Goal: Information Seeking & Learning: Learn about a topic

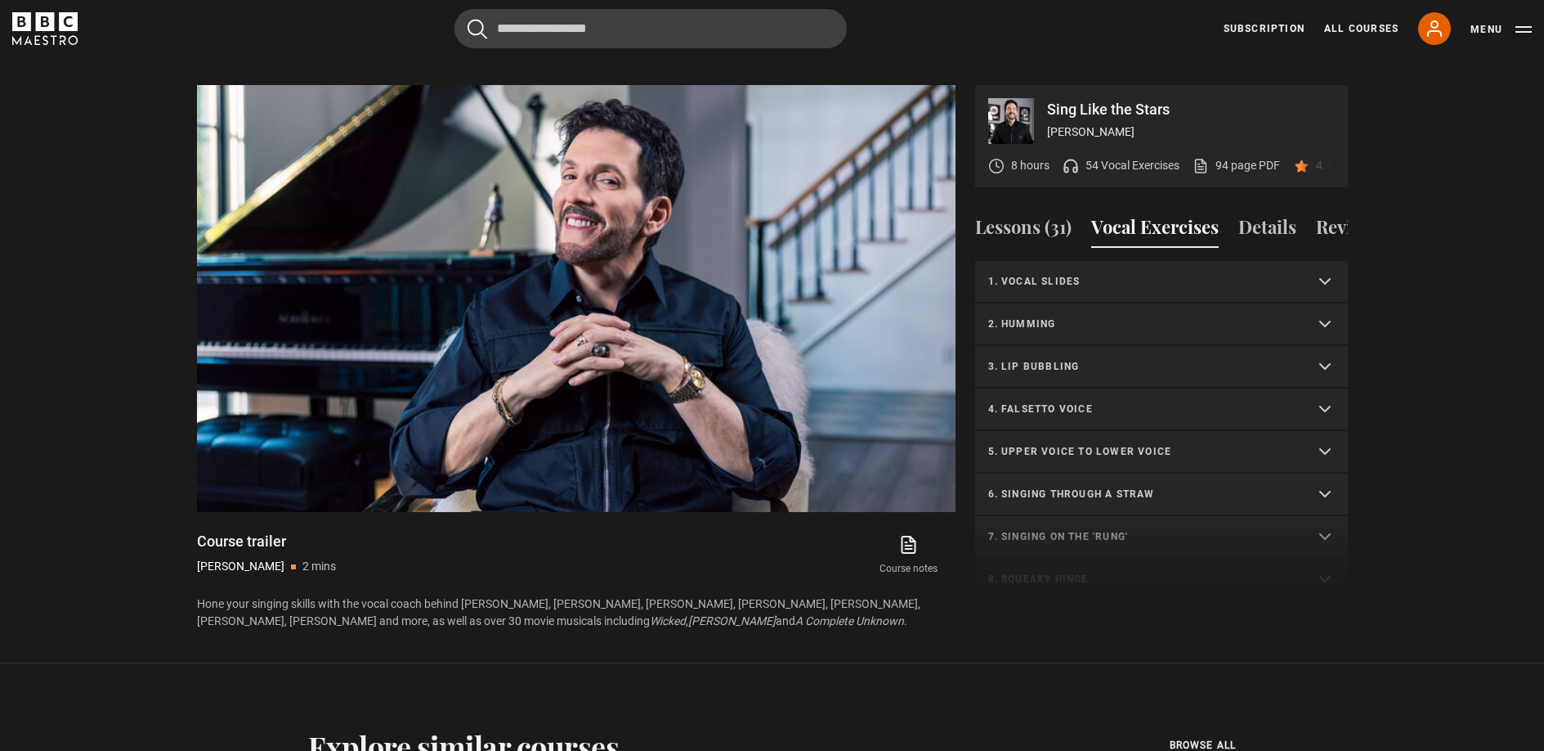
click at [1082, 495] on p "6. Singing through a straw" at bounding box center [1141, 493] width 307 height 15
click at [1080, 459] on p "5. Upper voice to lower voice" at bounding box center [1141, 451] width 307 height 15
click at [1104, 513] on link "Level 1 | Sopranos & Altos" at bounding box center [1138, 509] width 130 height 17
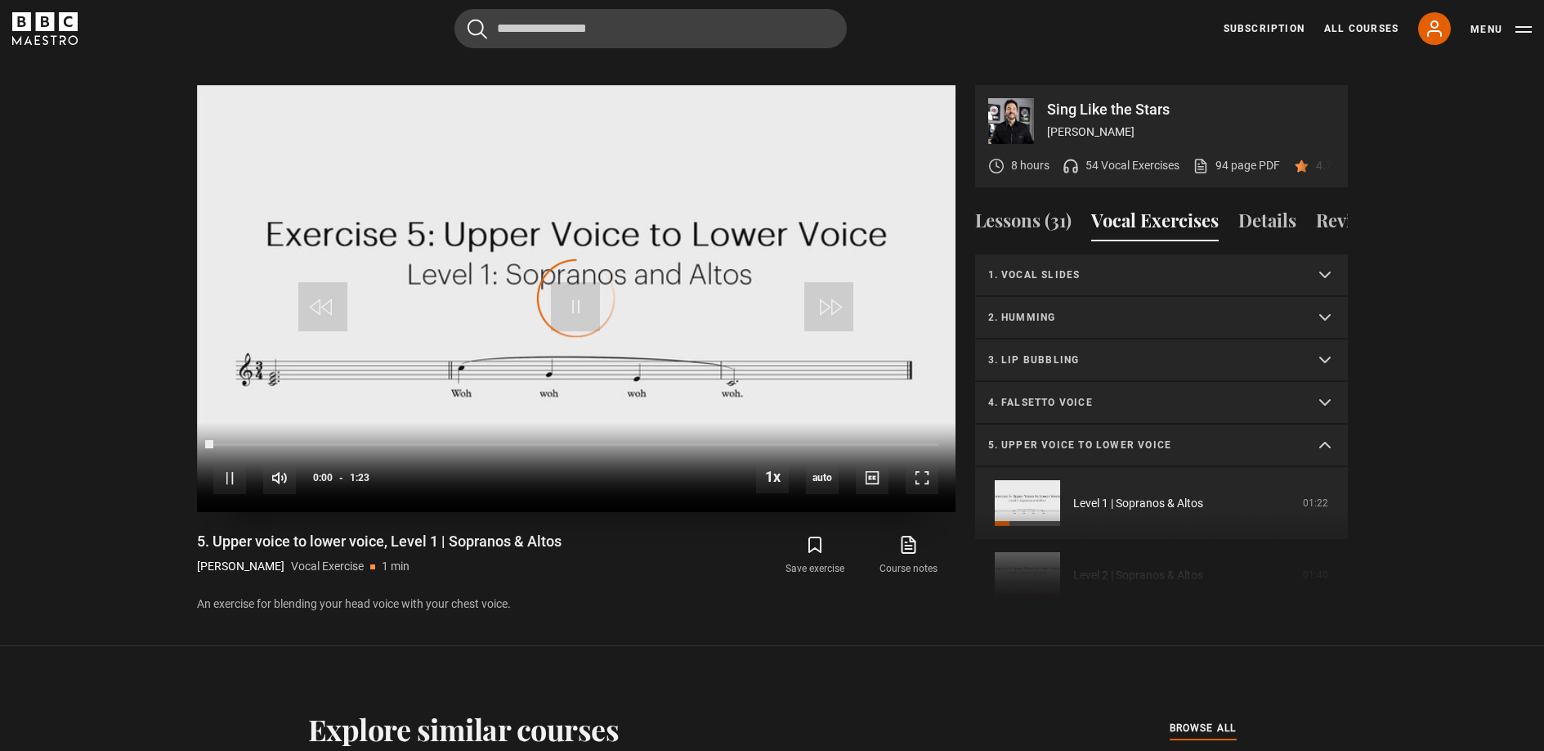
scroll to position [141, 0]
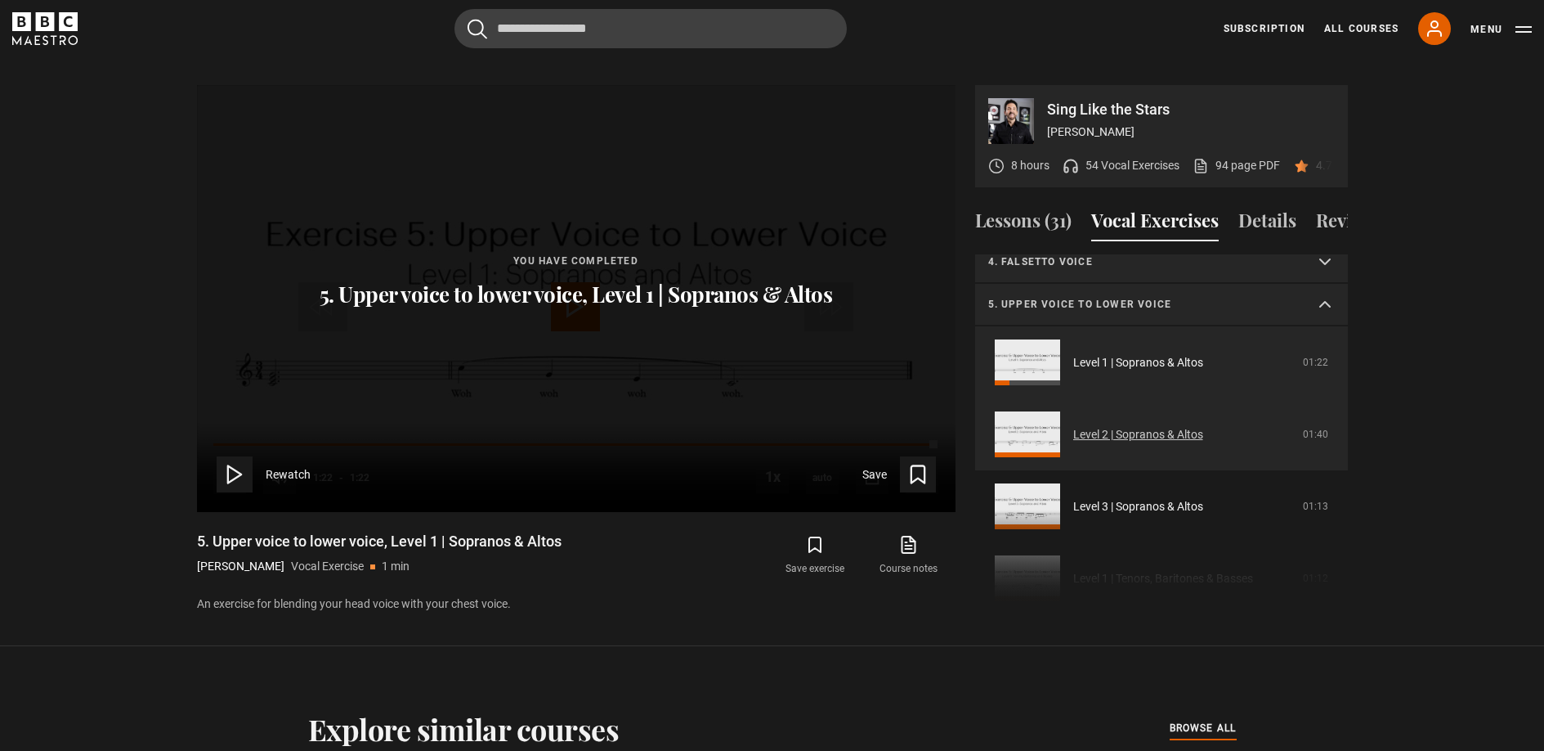
click at [1091, 440] on link "Level 2 | Sopranos & Altos" at bounding box center [1138, 434] width 130 height 17
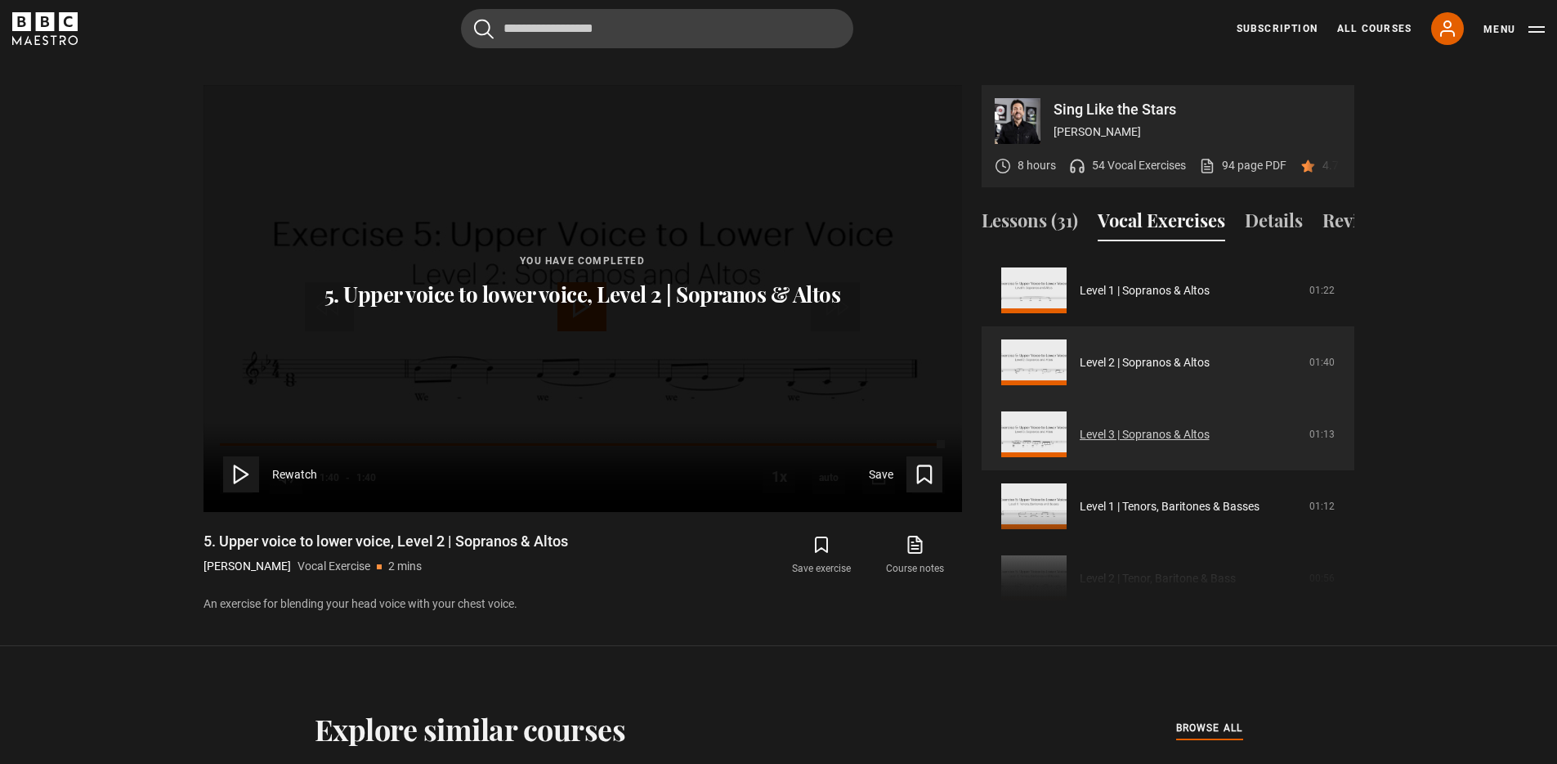
click at [1147, 438] on link "Level 3 | Sopranos & Altos" at bounding box center [1145, 434] width 130 height 17
click at [1208, 435] on link "Level 1 | Tenors, Baritones & Basses" at bounding box center [1170, 434] width 180 height 17
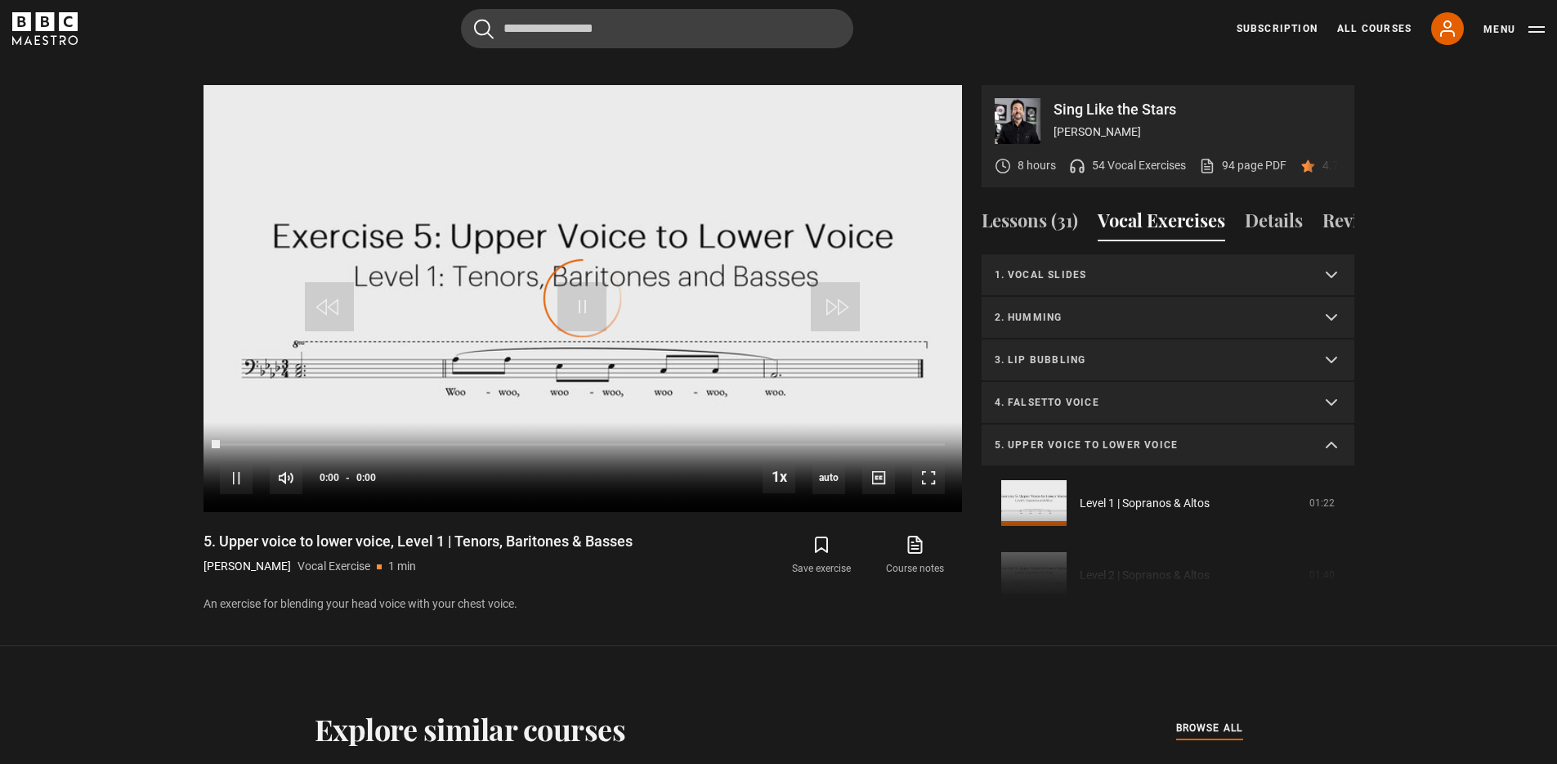
scroll to position [356, 0]
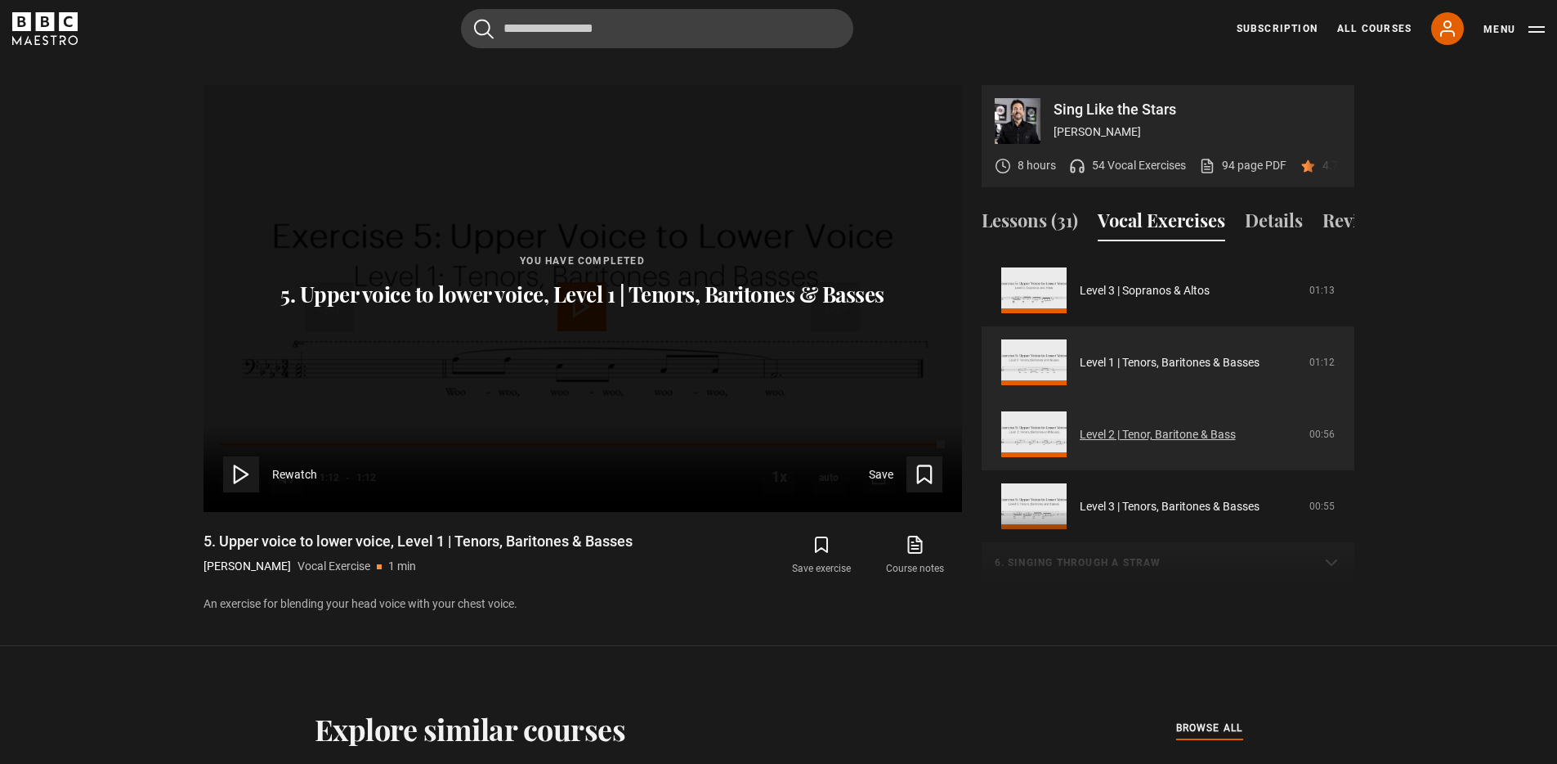
click at [1199, 437] on link "Level 2 | Tenor, Baritone & Bass" at bounding box center [1158, 434] width 156 height 17
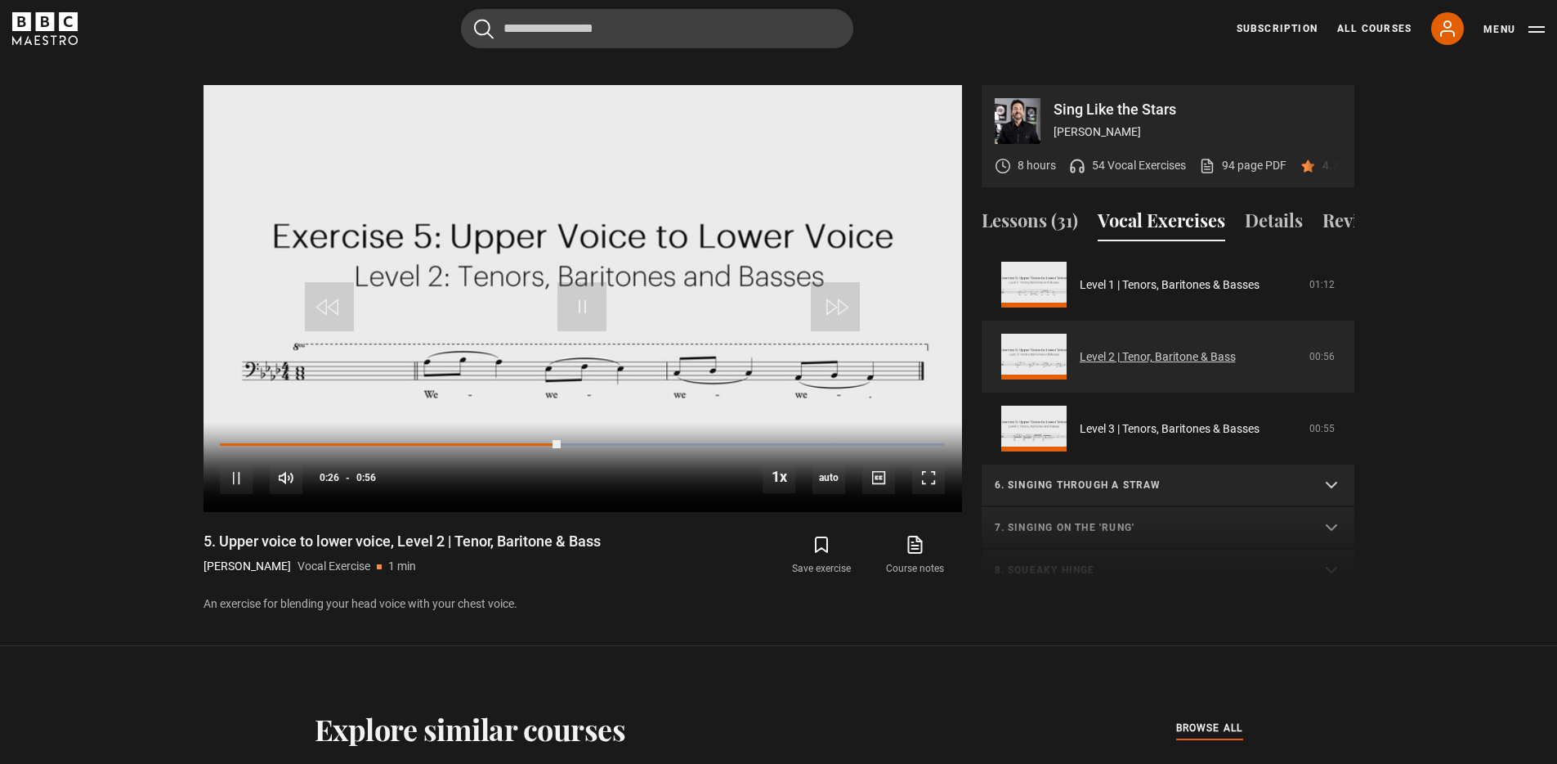
scroll to position [450, 0]
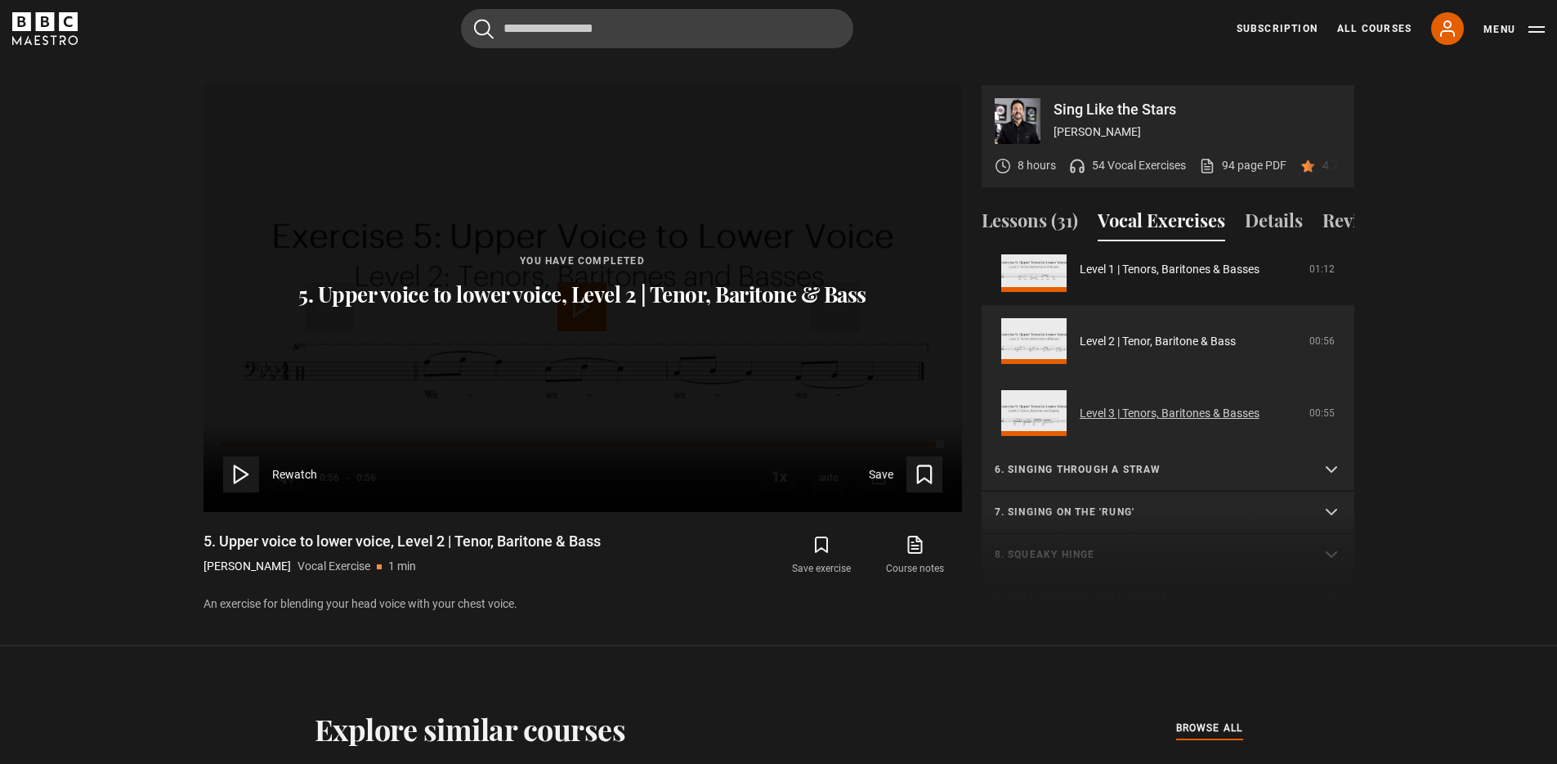
click at [1177, 419] on link "Level 3 | Tenors, Baritones & Basses" at bounding box center [1170, 413] width 180 height 17
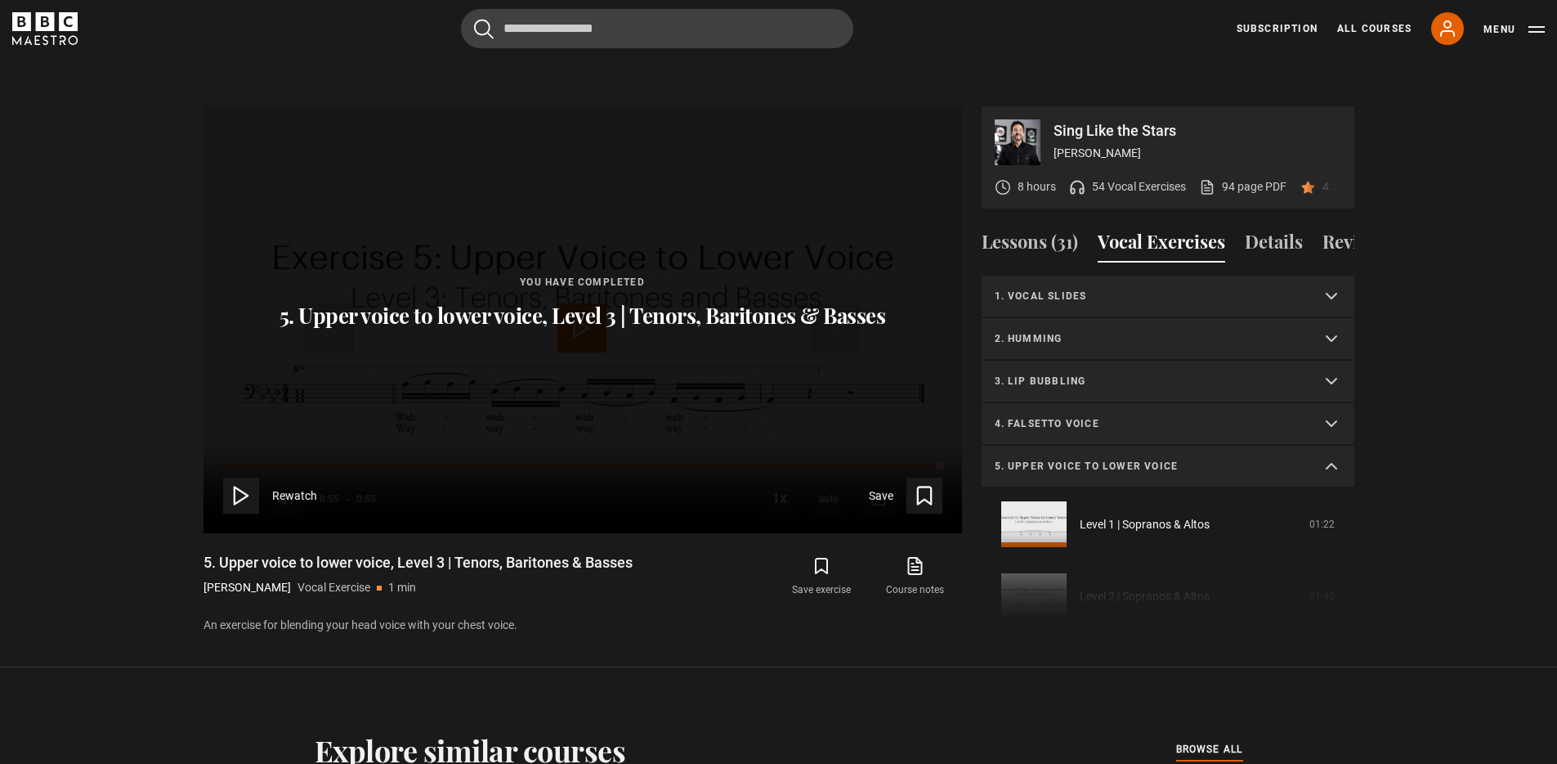
scroll to position [739, 0]
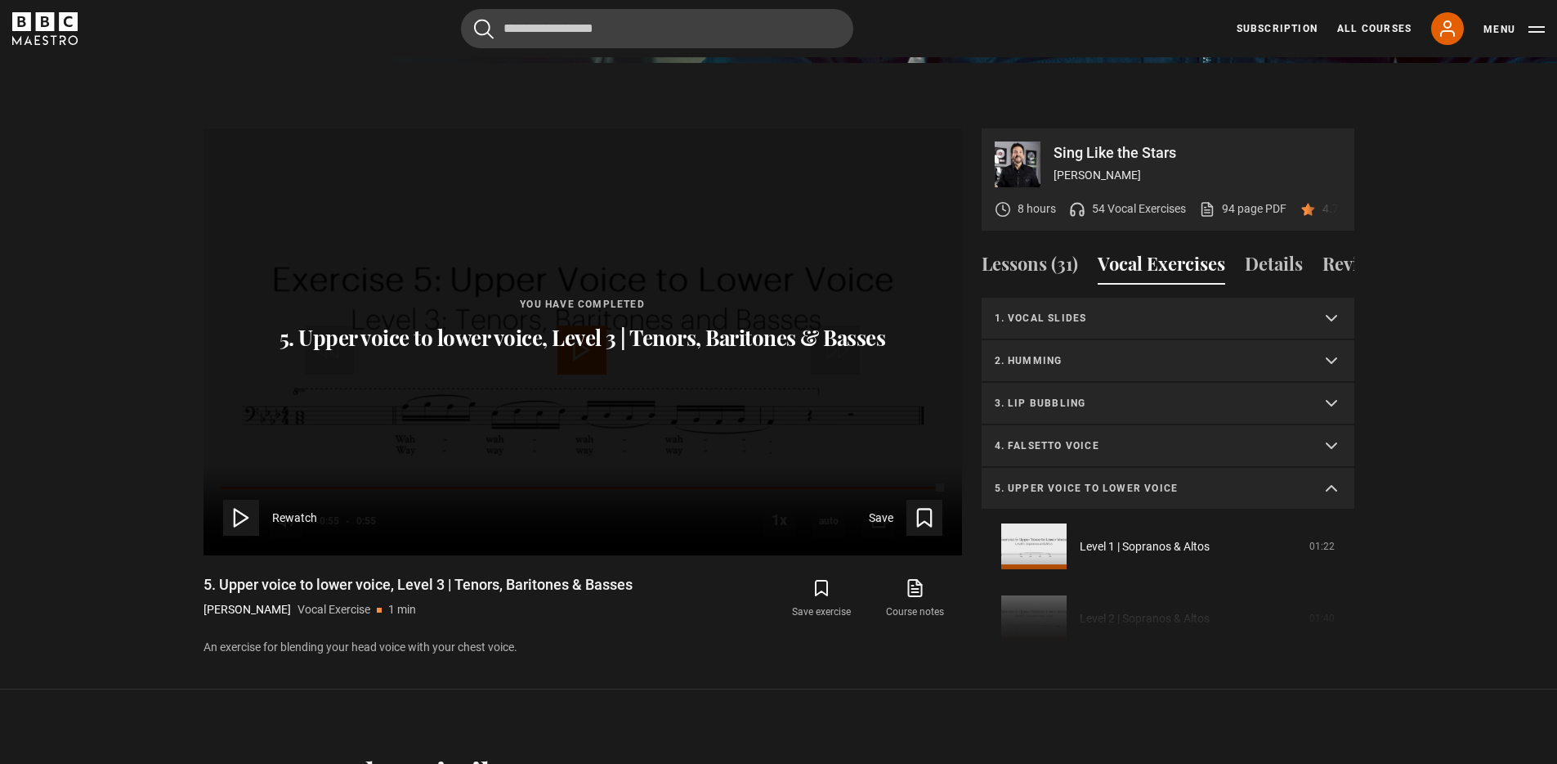
click at [1042, 365] on p "2. Humming" at bounding box center [1148, 360] width 307 height 15
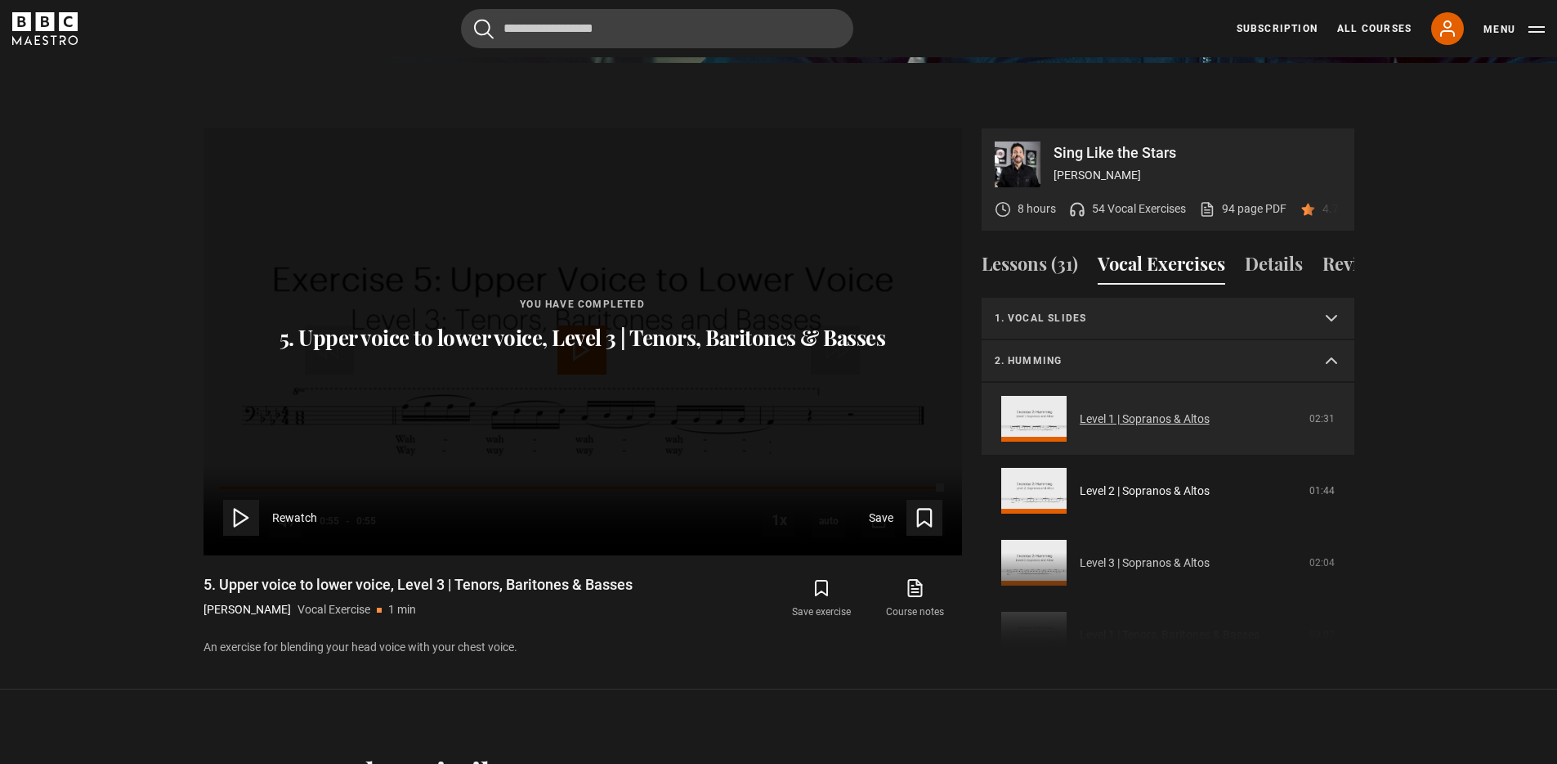
click at [1149, 415] on link "Level 1 | Sopranos & Altos" at bounding box center [1145, 418] width 130 height 17
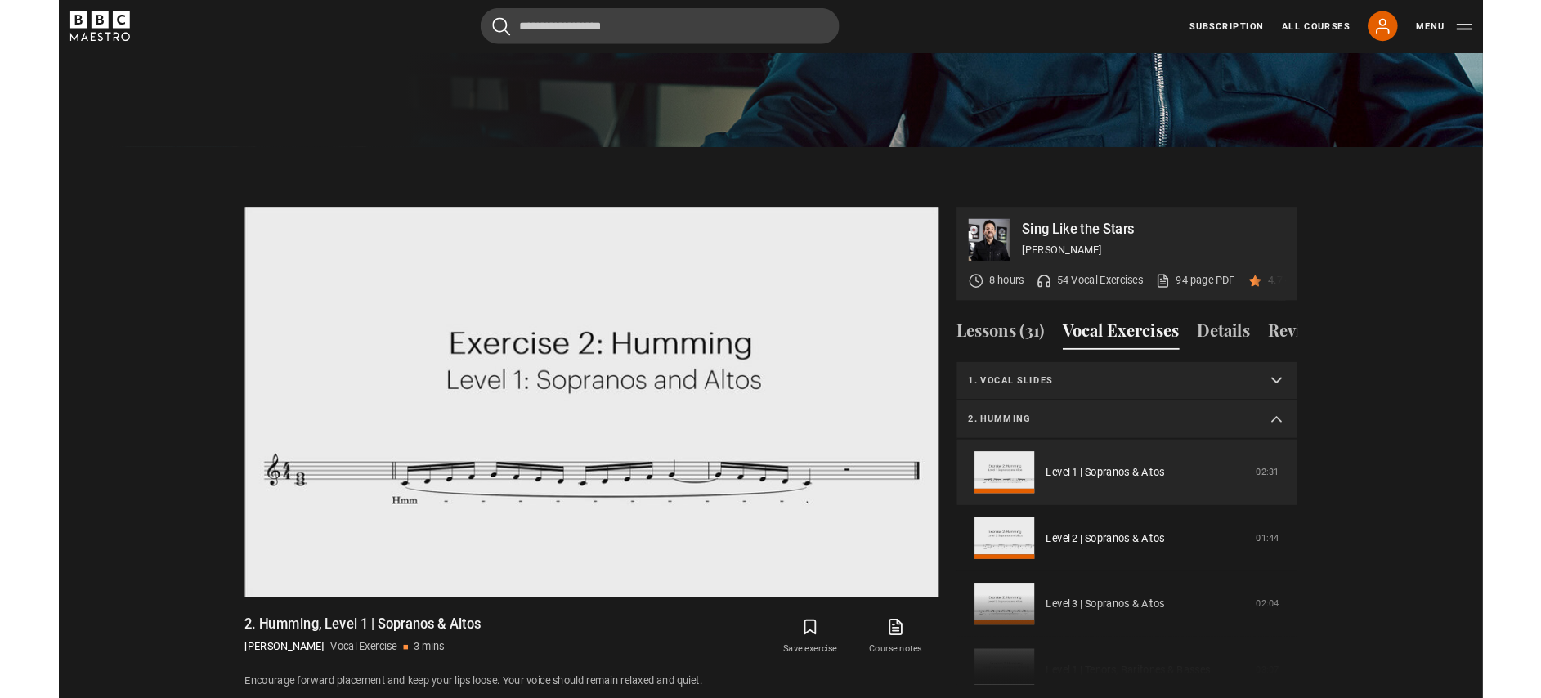
scroll to position [836, 0]
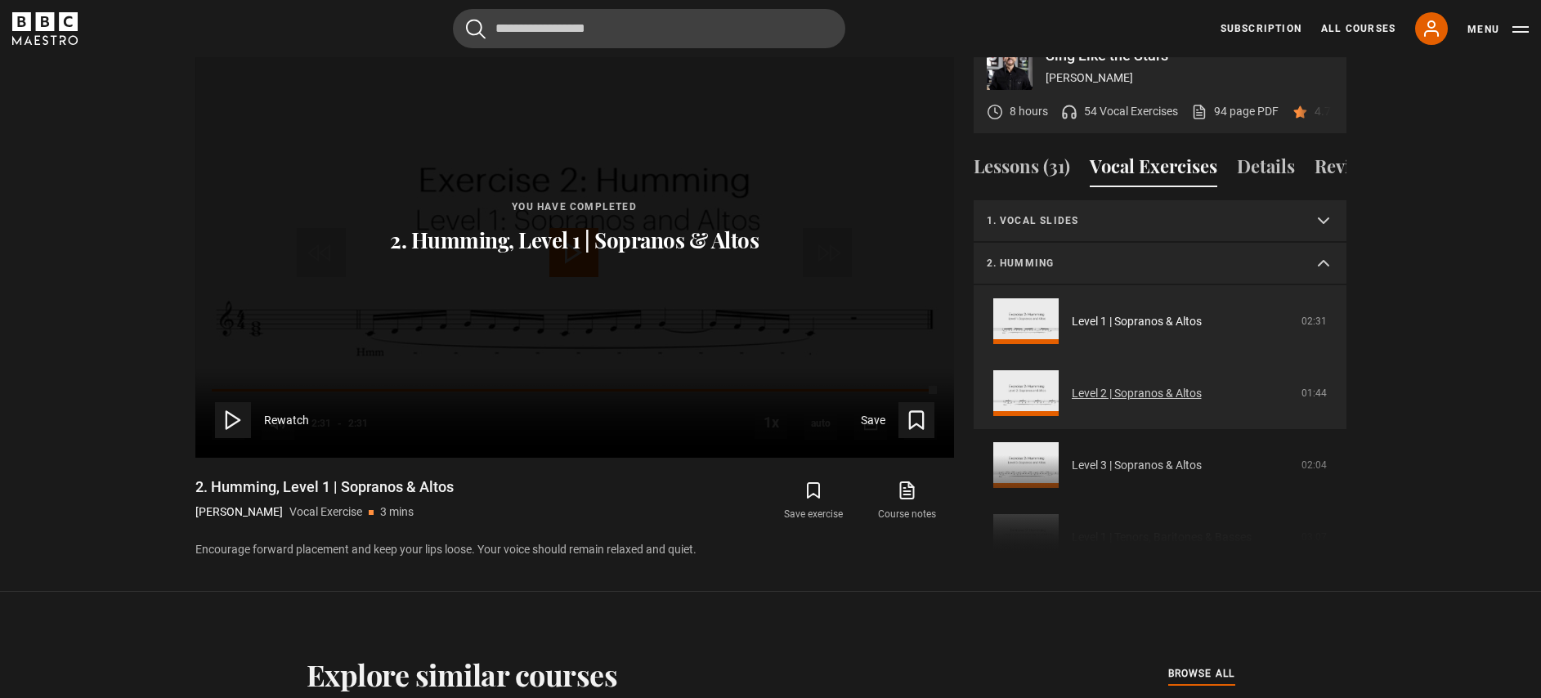
click at [1135, 396] on link "Level 2 | Sopranos & Altos" at bounding box center [1137, 393] width 130 height 17
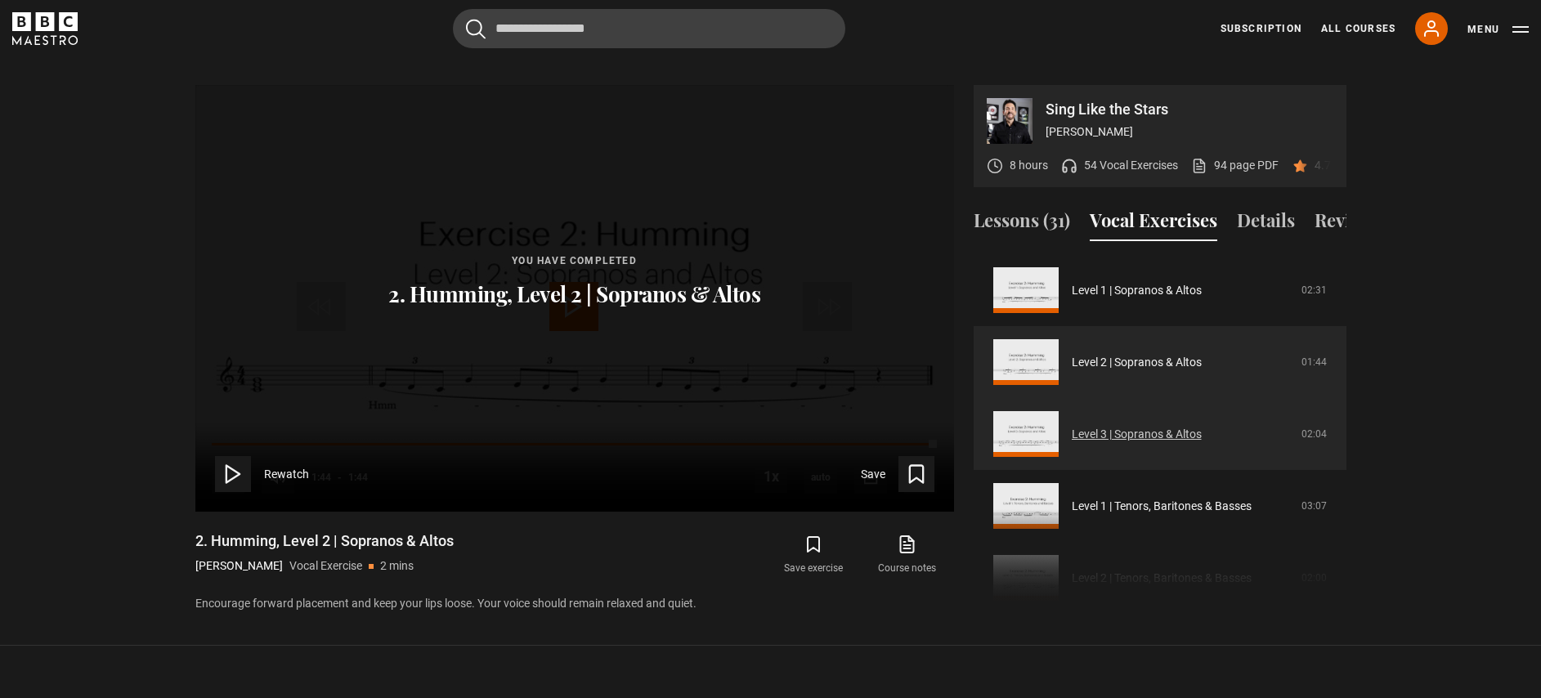
click at [1189, 432] on link "Level 3 | Sopranos & Altos" at bounding box center [1137, 434] width 130 height 17
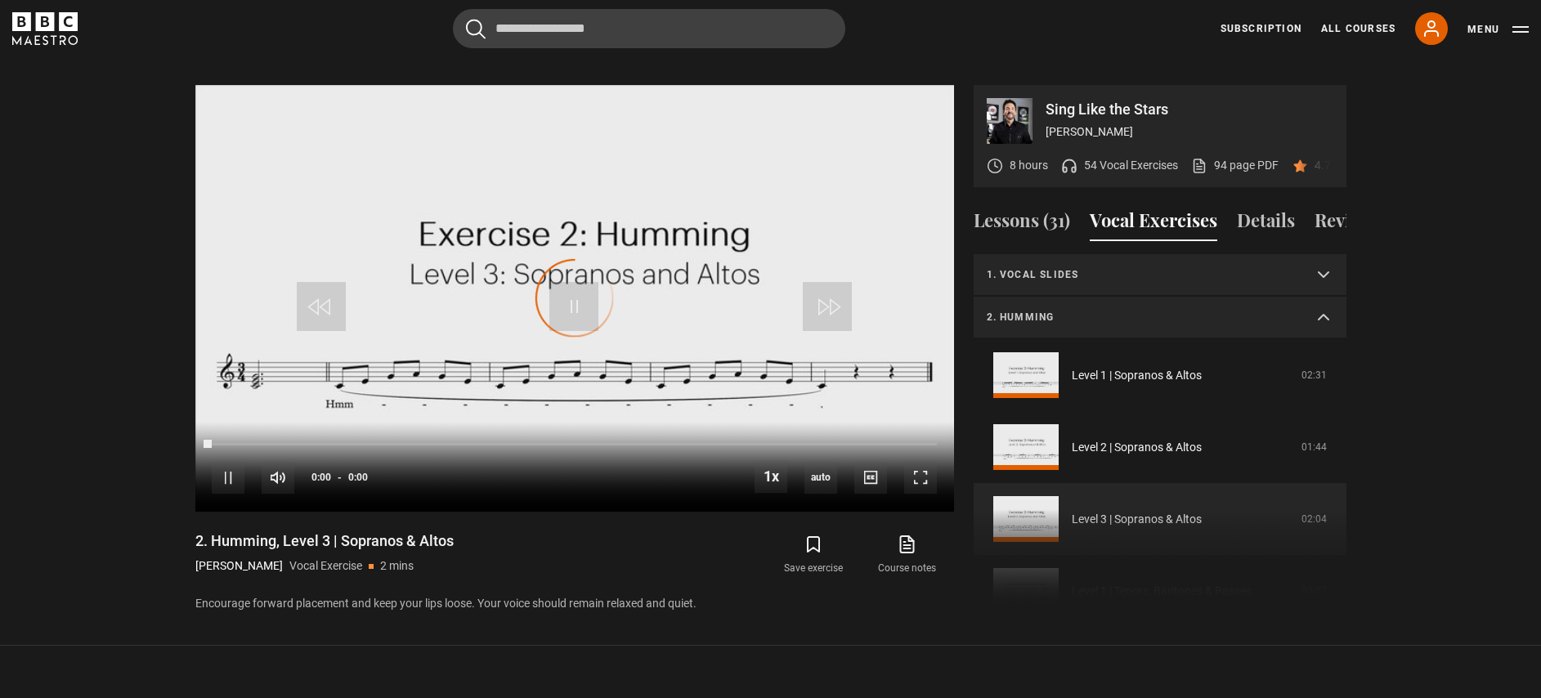
scroll to position [157, 0]
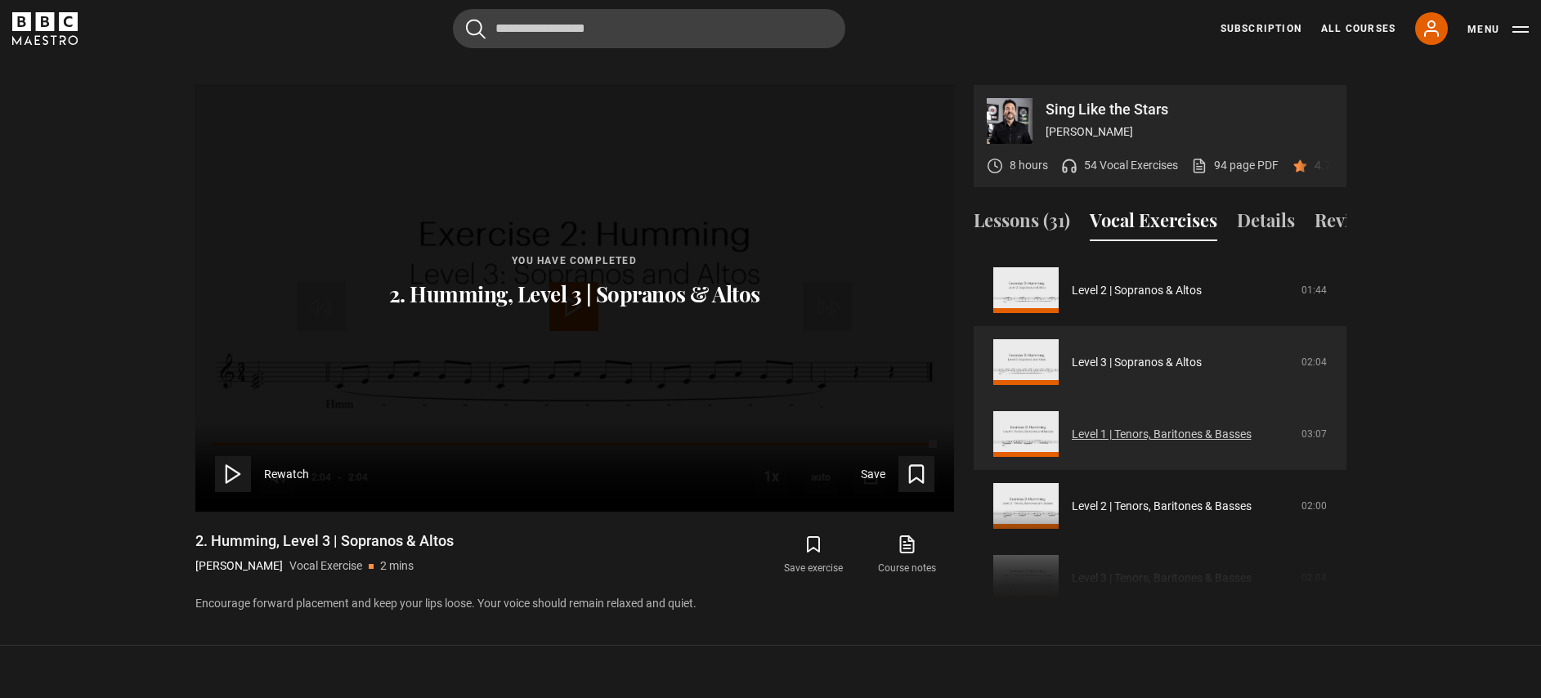
click at [1146, 433] on link "Level 1 | Tenors, Baritones & Basses" at bounding box center [1162, 434] width 180 height 17
click at [1158, 437] on link "Level 2 | Tenors, Baritones & Basses" at bounding box center [1162, 434] width 180 height 17
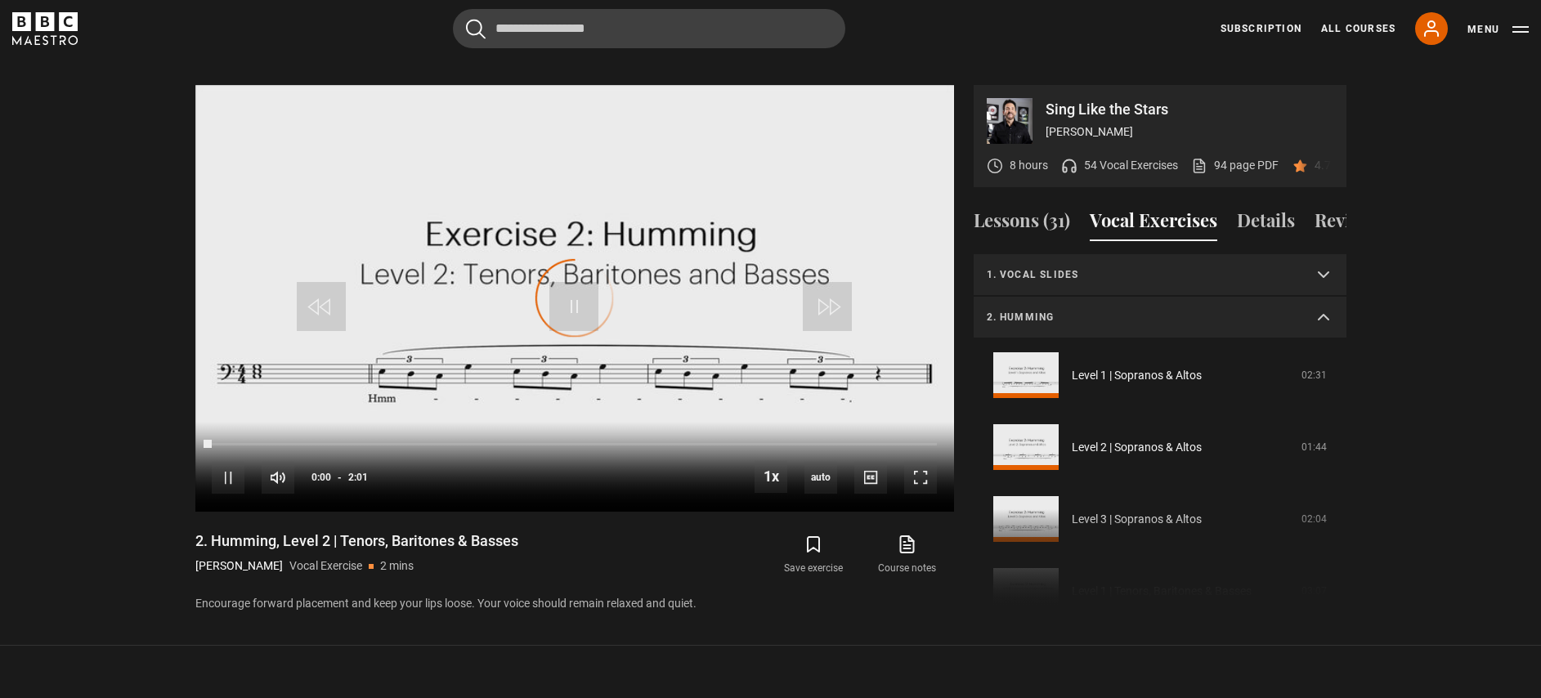
scroll to position [301, 0]
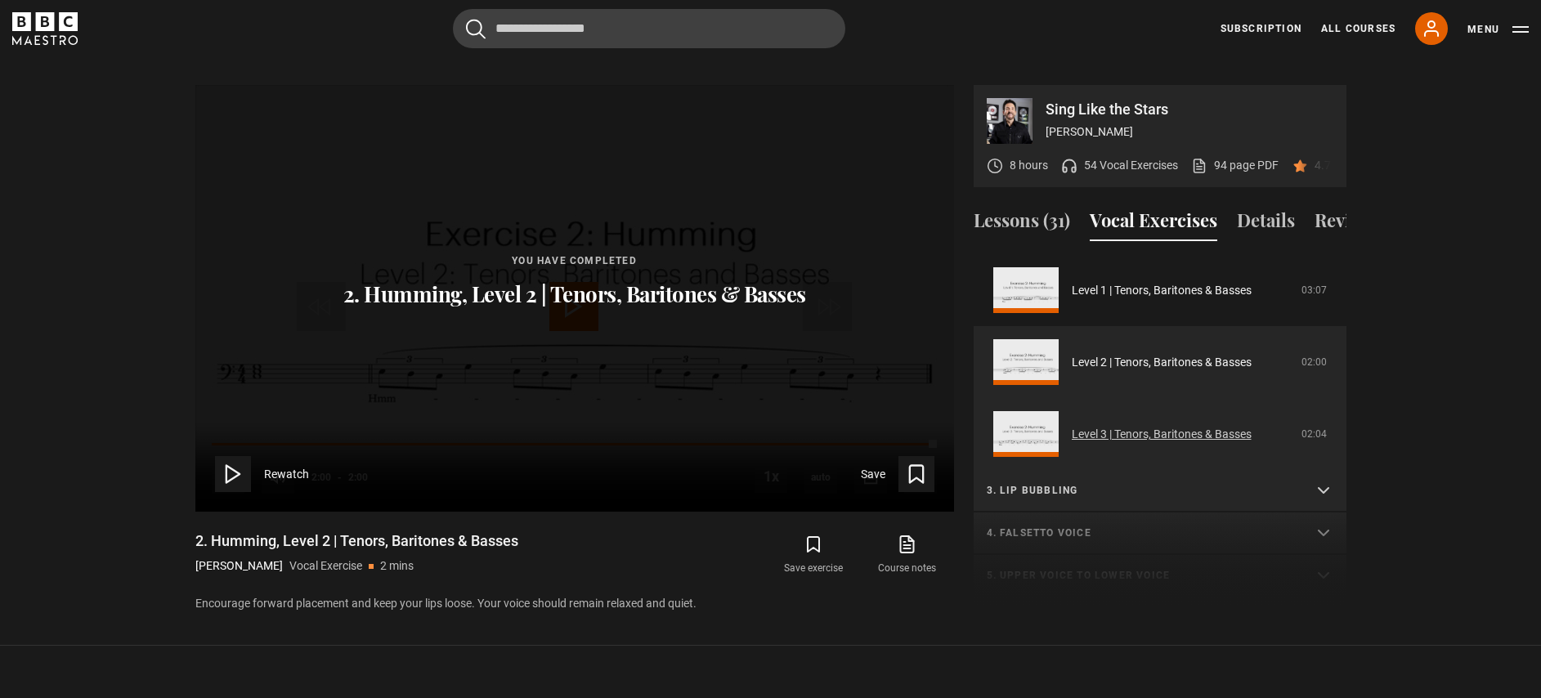
click at [1162, 433] on link "Level 3 | Tenors, Baritones & Basses" at bounding box center [1162, 434] width 180 height 17
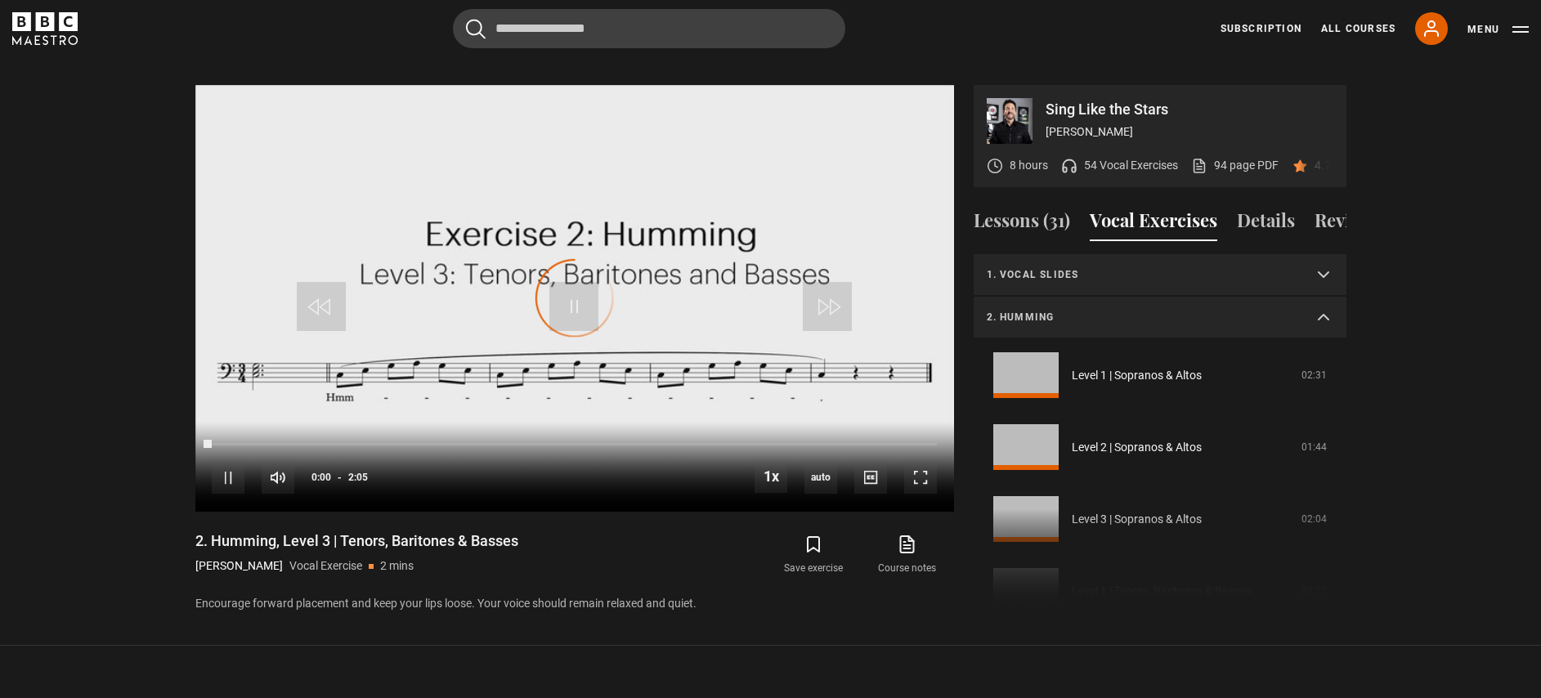
scroll to position [373, 0]
